Goal: Browse casually

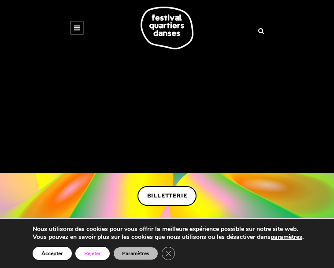
click at [110, 247] on button "Rejeter" at bounding box center [92, 253] width 34 height 13
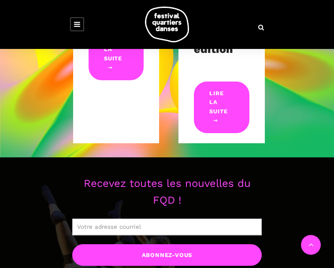
scroll to position [500, 0]
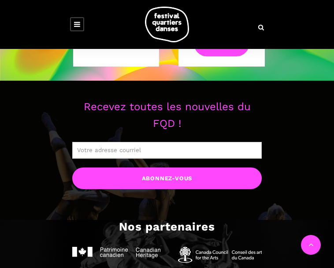
click at [277, 211] on div "Recevez toutes les nouvelles du FQD ! Abonnez-vous Leave this field empty if yo…" at bounding box center [167, 159] width 220 height 104
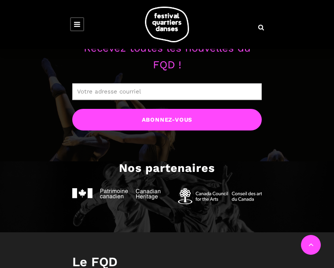
click at [277, 153] on div "Recevez toutes les nouvelles du FQD ! Abonnez-vous Leave this field empty if yo…" at bounding box center [167, 101] width 220 height 104
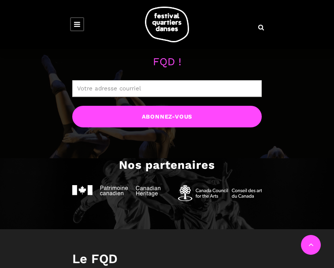
click at [277, 149] on div "Recevez toutes les nouvelles du FQD ! Abonnez-vous Leave this field empty if yo…" at bounding box center [167, 97] width 220 height 104
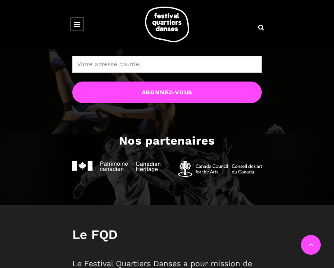
click at [333, 134] on div "Recevez toutes les nouvelles du FQD ! Abonnez-vous Leave this field empty if yo…" at bounding box center [167, 64] width 334 height 139
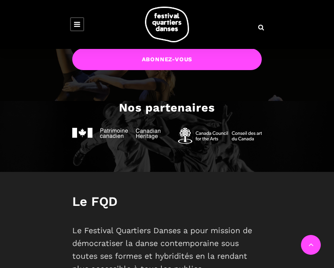
click at [333, 101] on div "Recevez toutes les nouvelles du FQD ! Abonnez-vous Leave this field empty if yo…" at bounding box center [167, 31] width 334 height 139
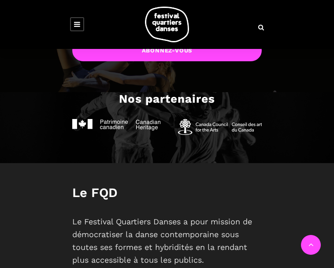
scroll to position [658, 0]
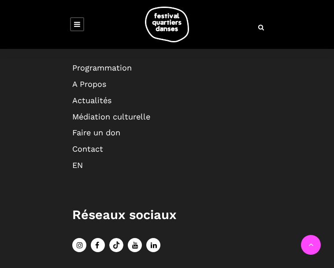
scroll to position [1019, 0]
